Goal: Find specific page/section: Find specific page/section

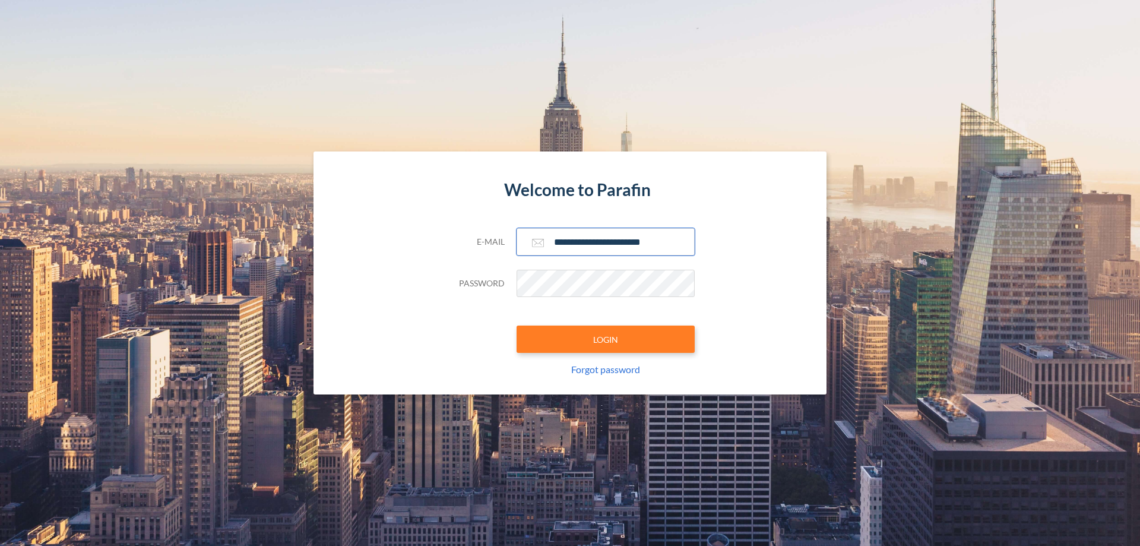
type input "**********"
click at [606, 339] on button "LOGIN" at bounding box center [606, 338] width 178 height 27
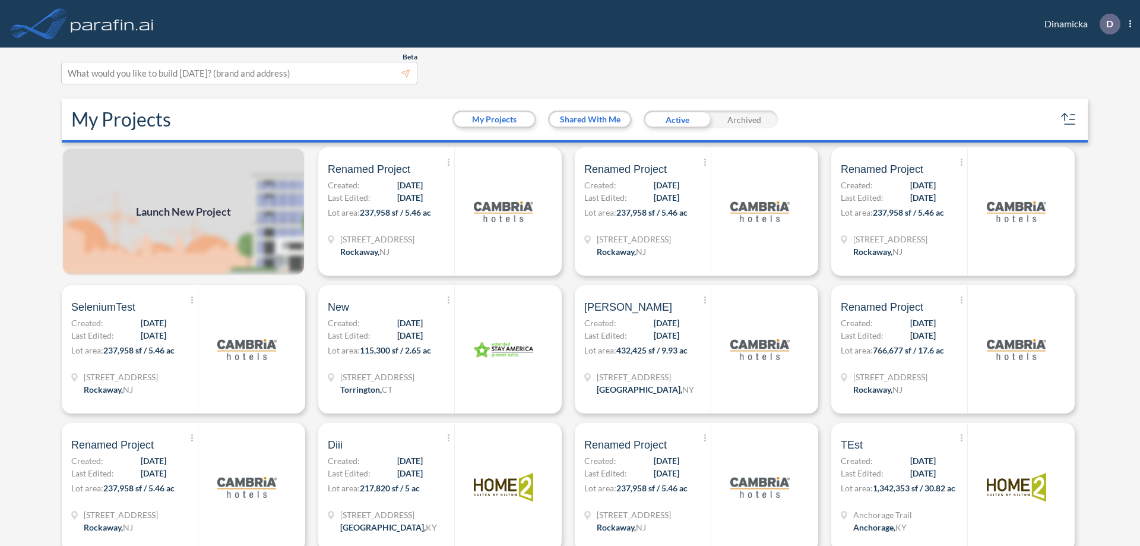
scroll to position [3, 0]
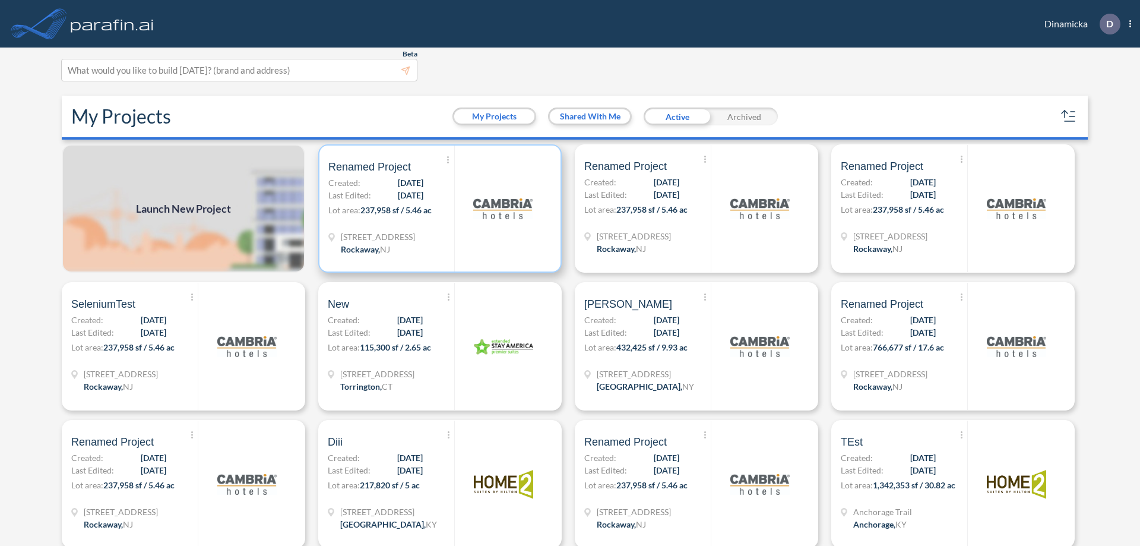
click at [438, 208] on p "Lot area: 237,958 sf / 5.46 ac" at bounding box center [391, 212] width 126 height 17
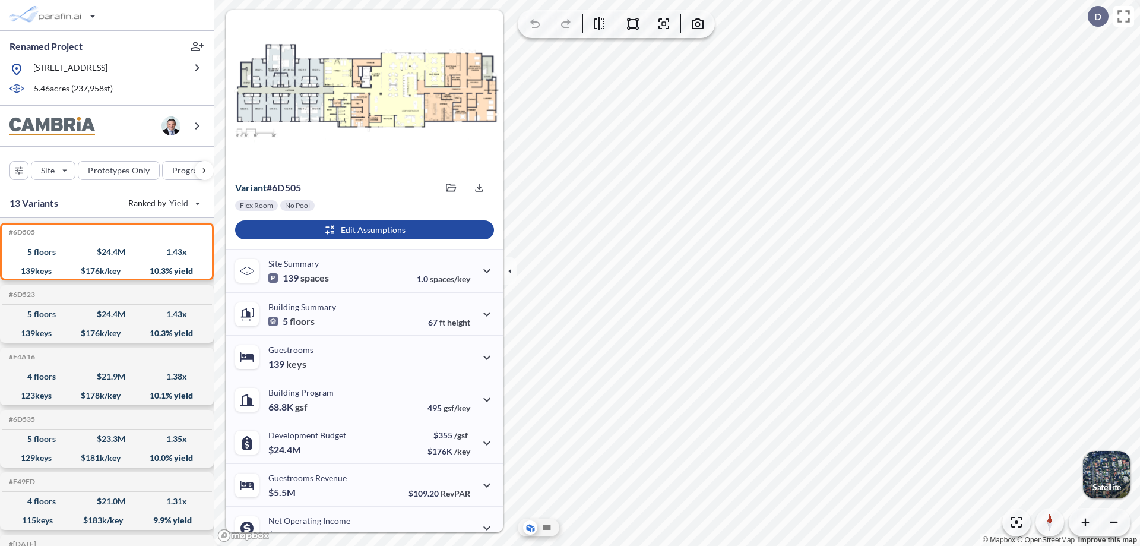
scroll to position [60, 0]
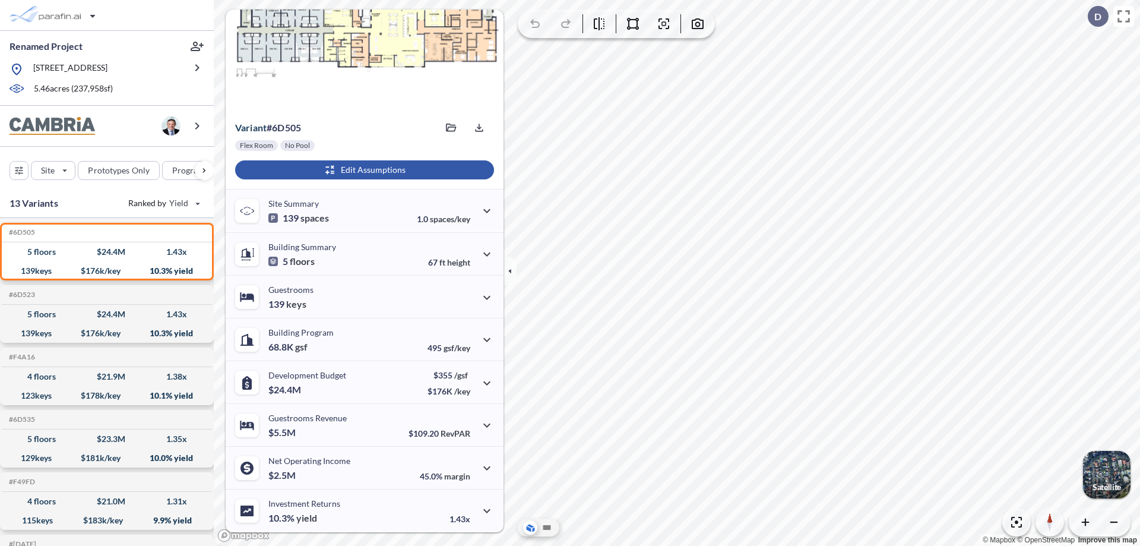
click at [363, 170] on div "button" at bounding box center [364, 169] width 259 height 19
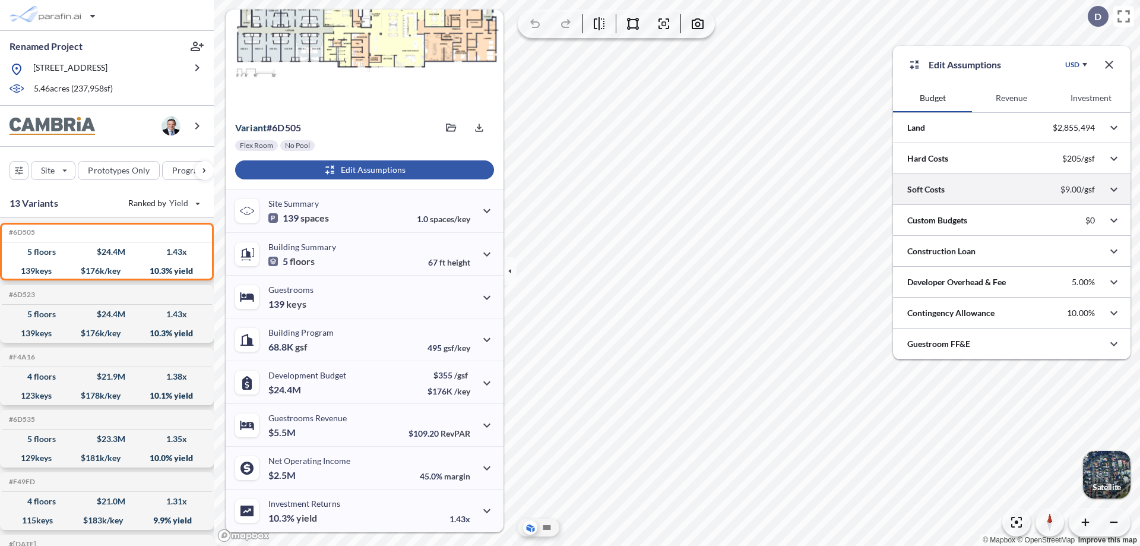
click at [1012, 189] on div at bounding box center [1012, 189] width 238 height 30
